Goal: Obtain resource: Download file/media

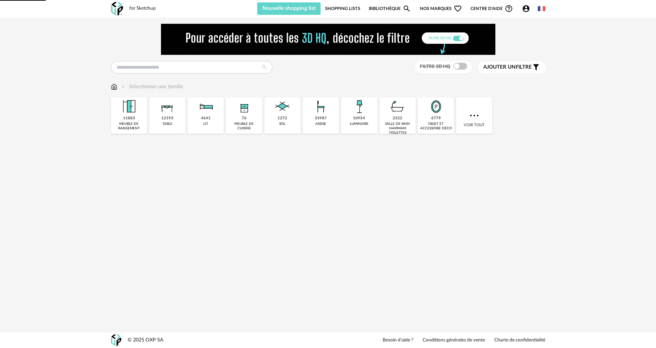
click at [529, 10] on icon "Account Circle icon" at bounding box center [526, 8] width 7 height 7
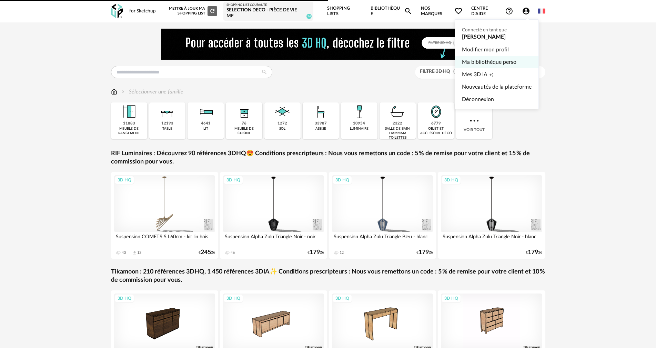
click at [517, 60] on link "Ma bibliothèque perso" at bounding box center [497, 62] width 70 height 12
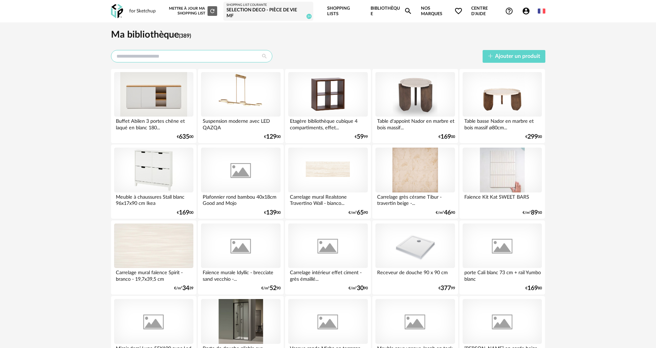
click at [165, 59] on input "text" at bounding box center [191, 56] width 161 height 12
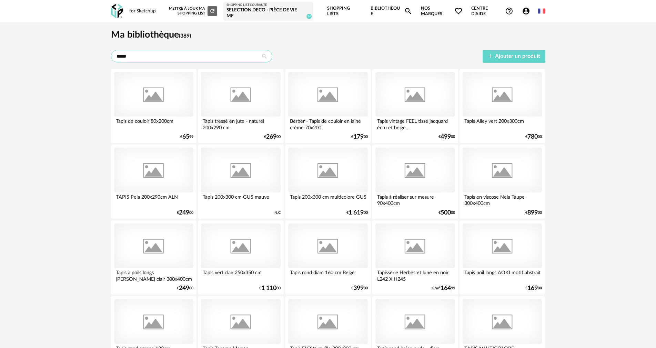
type input "*****"
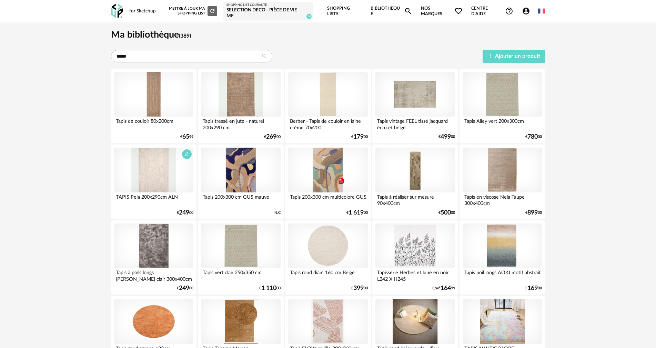
click at [154, 168] on div at bounding box center [153, 170] width 79 height 45
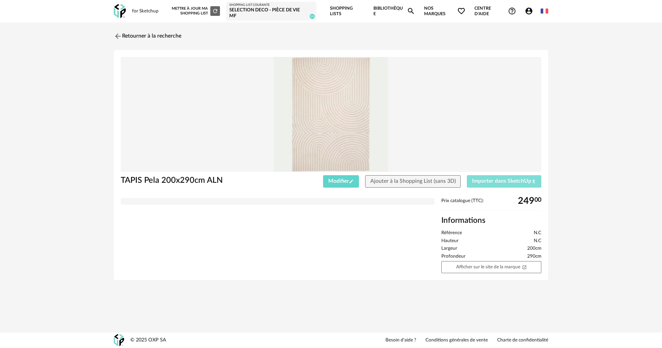
click at [501, 182] on span "Importer dans SketchUp Download icon" at bounding box center [504, 181] width 64 height 6
click at [473, 266] on link "Afficher sur le site de la marque Open In New icon" at bounding box center [491, 267] width 100 height 12
